Goal: Information Seeking & Learning: Learn about a topic

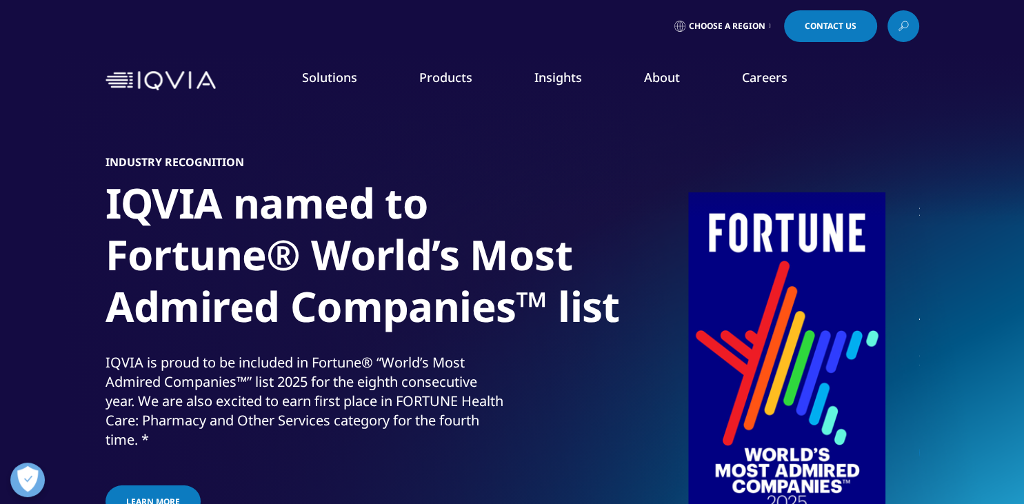
click at [371, 199] on link "Launch Strategy & Management" at bounding box center [397, 198] width 237 height 15
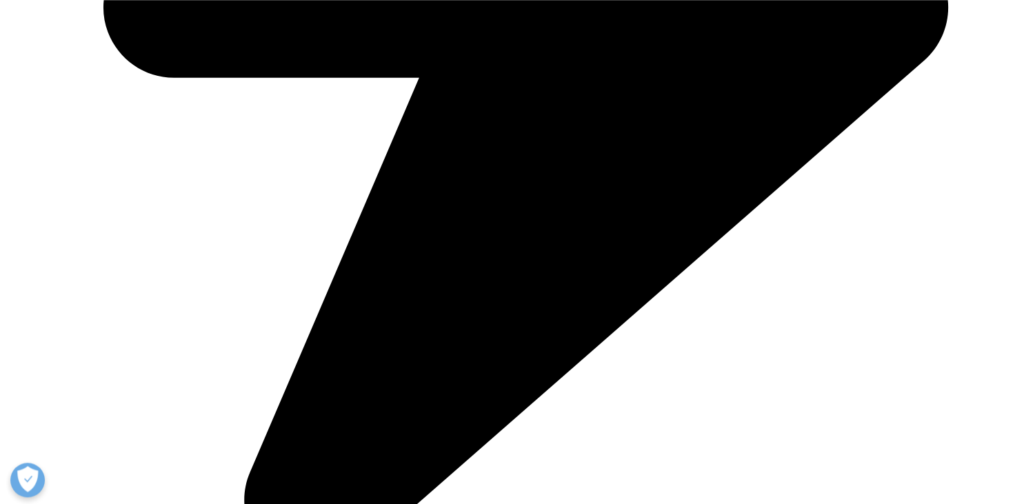
scroll to position [2111, 0]
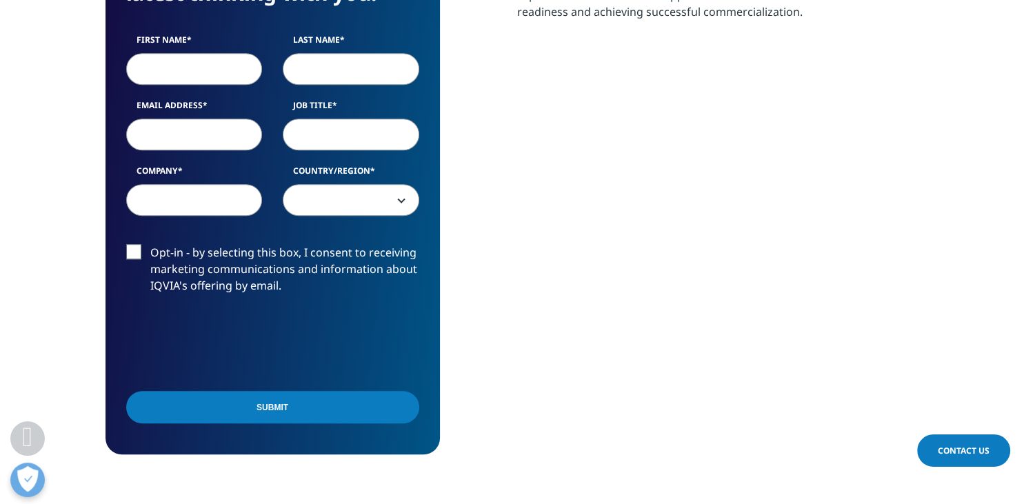
scroll to position [364, 0]
